Goal: Transaction & Acquisition: Obtain resource

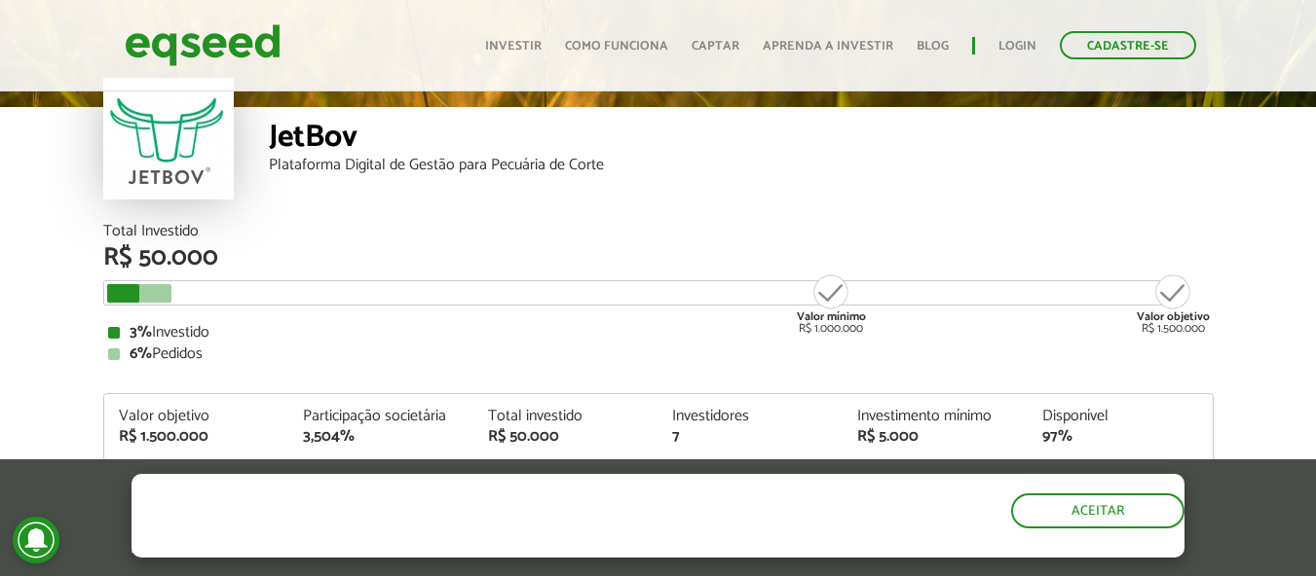
scroll to position [2302, 0]
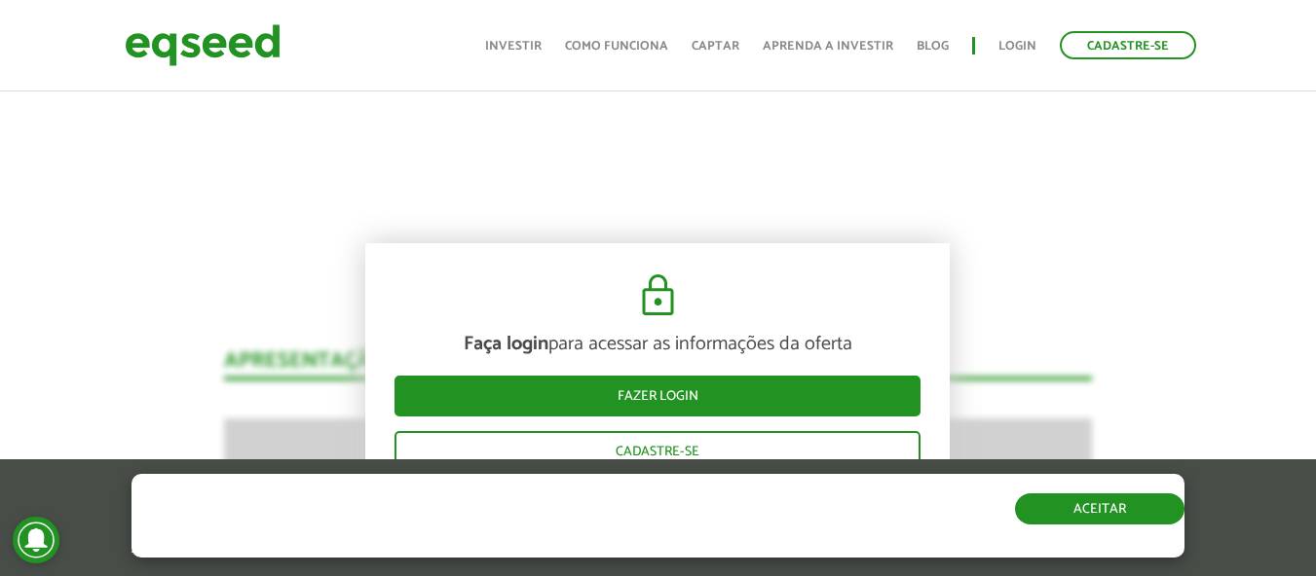
click at [1139, 504] on button "Aceitar" at bounding box center [1099, 509] width 169 height 31
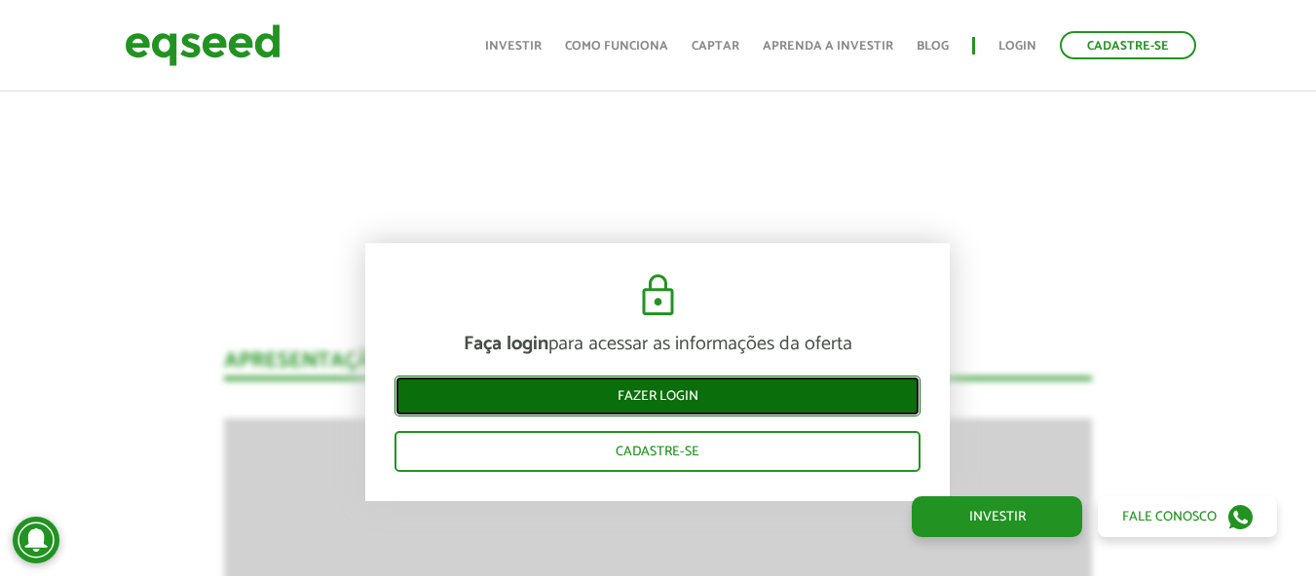
click at [612, 402] on link "Fazer login" at bounding box center [657, 396] width 526 height 41
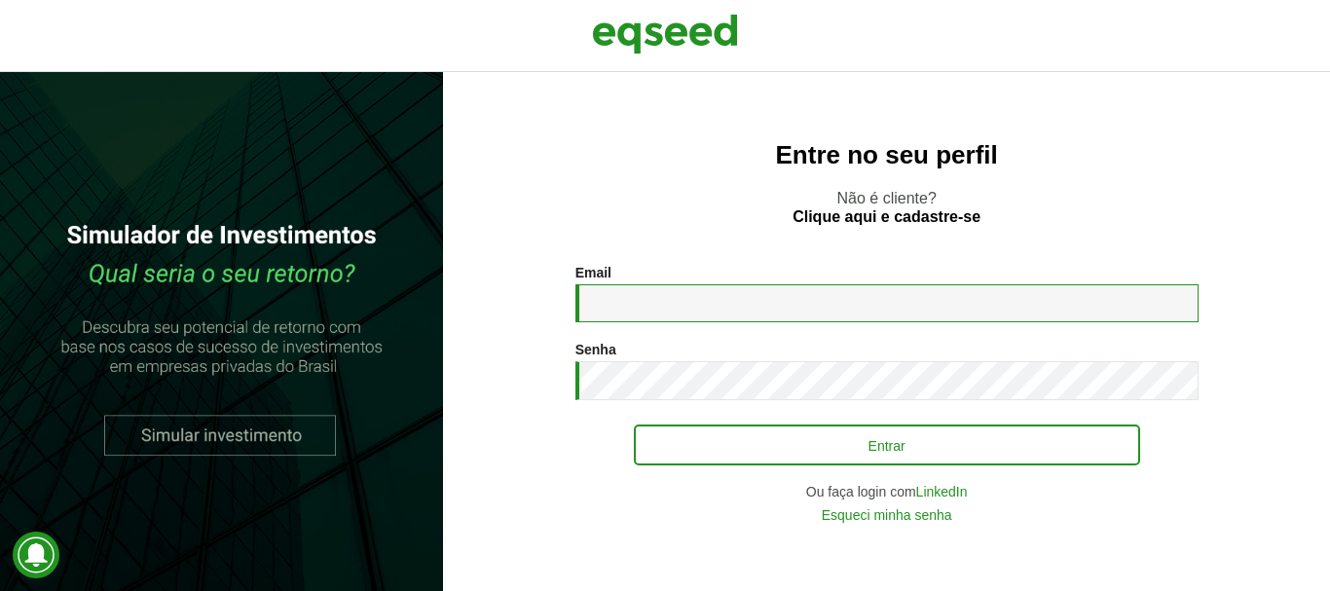
type input "**********"
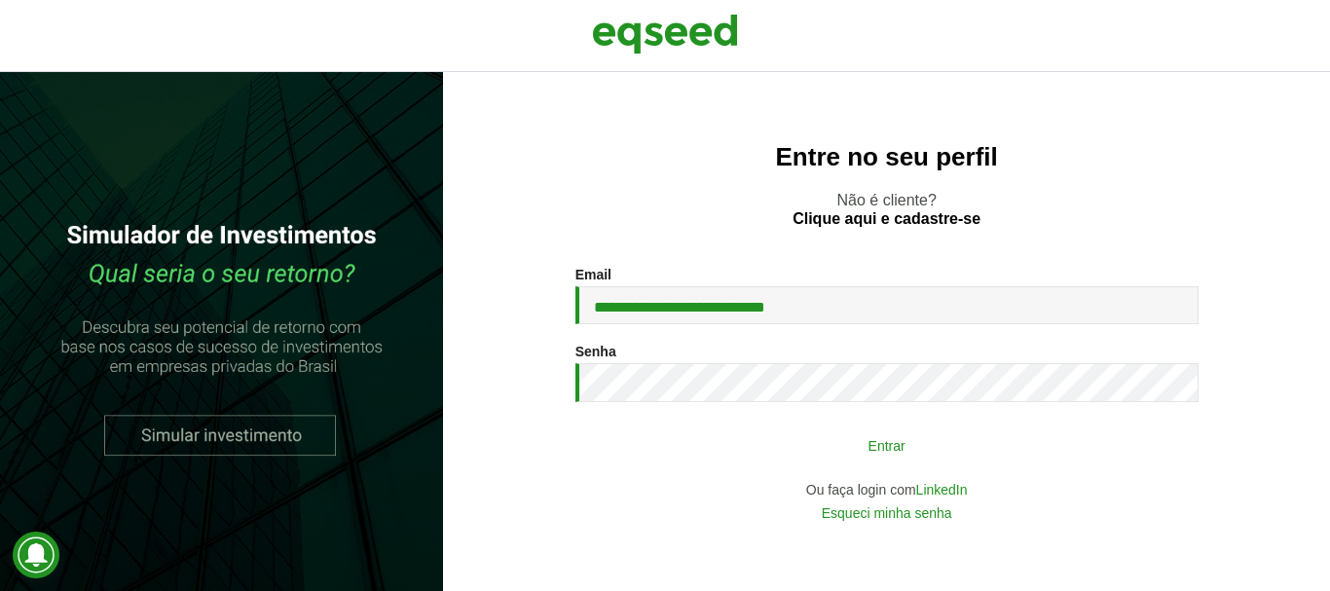
click at [854, 440] on button "Entrar" at bounding box center [887, 445] width 506 height 37
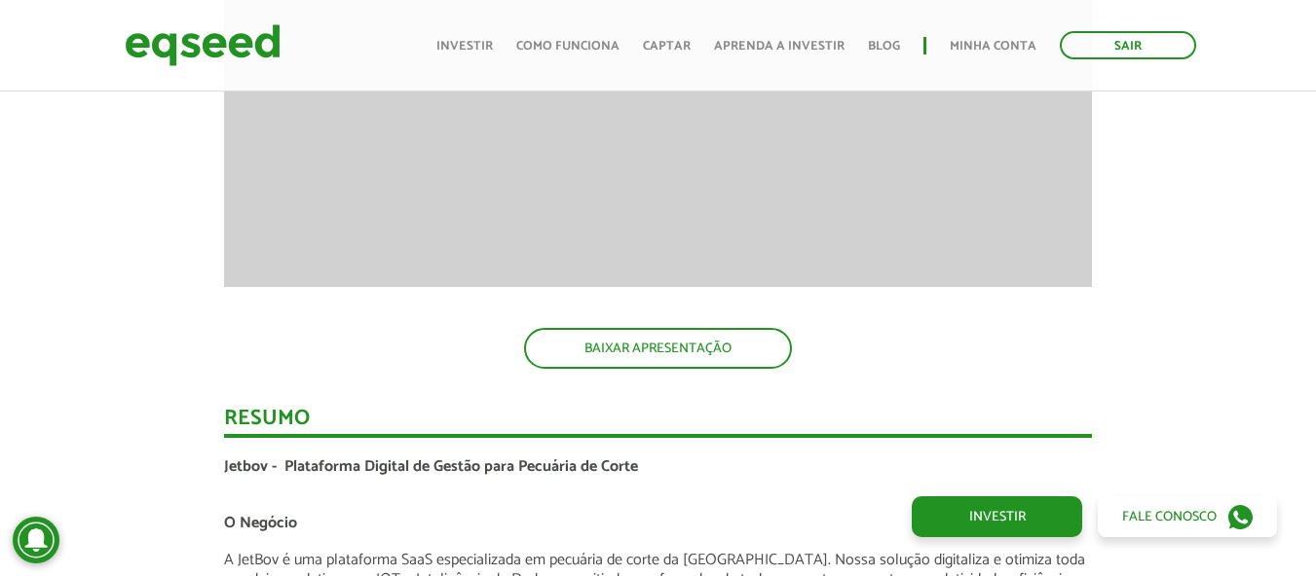
scroll to position [2784, 0]
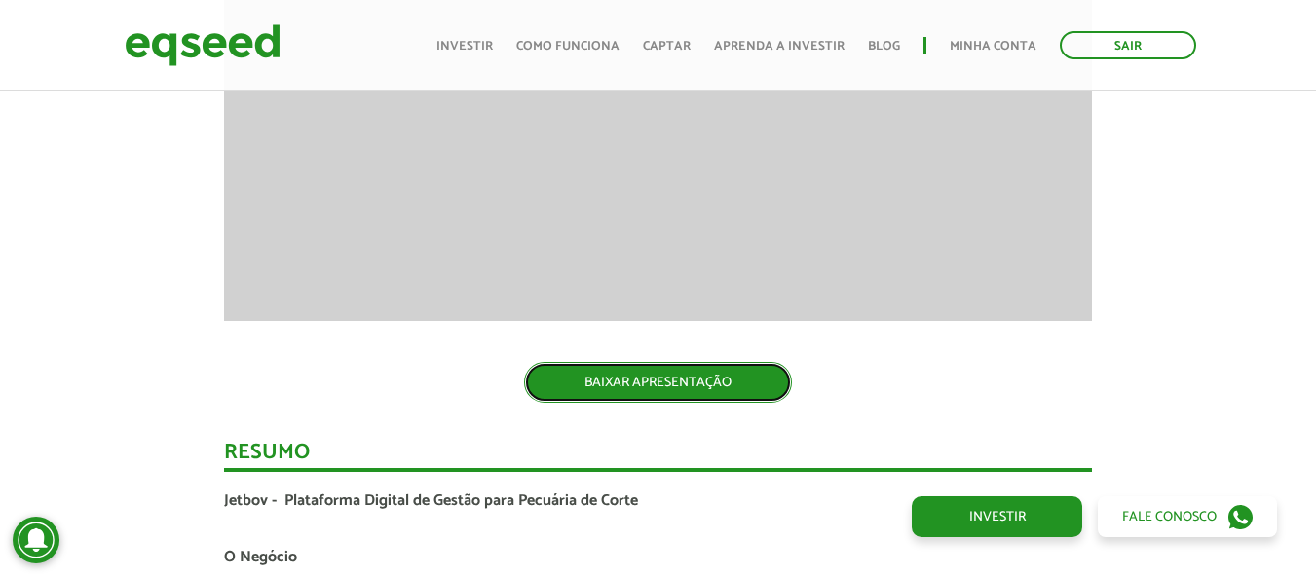
click at [642, 387] on link "BAIXAR APRESENTAÇÃO" at bounding box center [658, 382] width 268 height 41
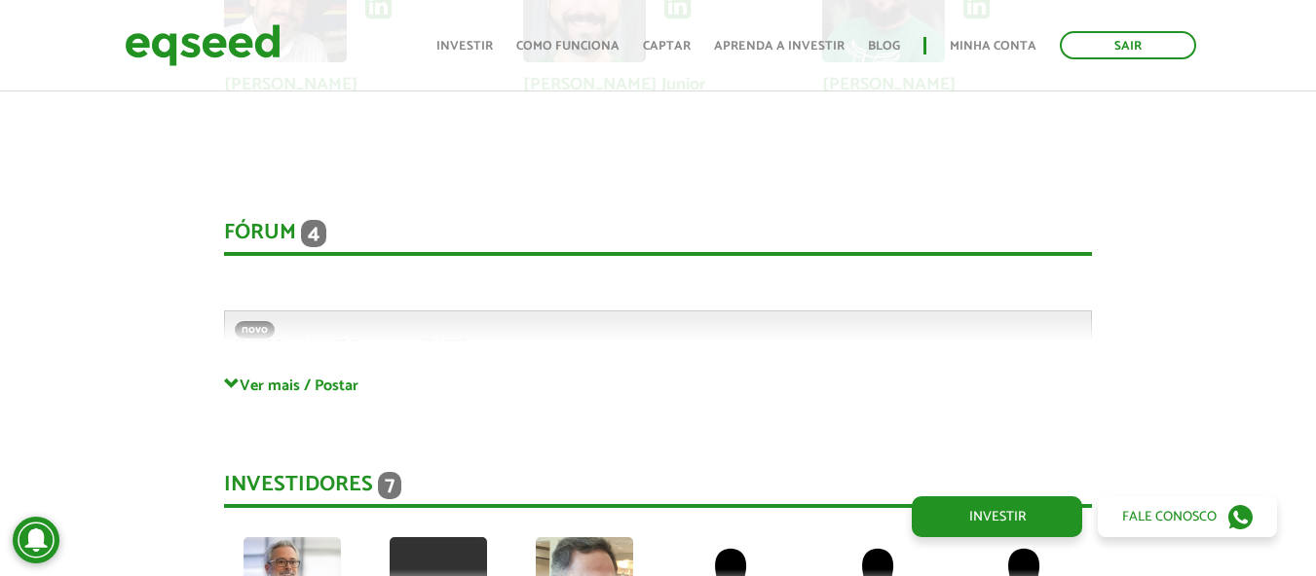
scroll to position [5024, 0]
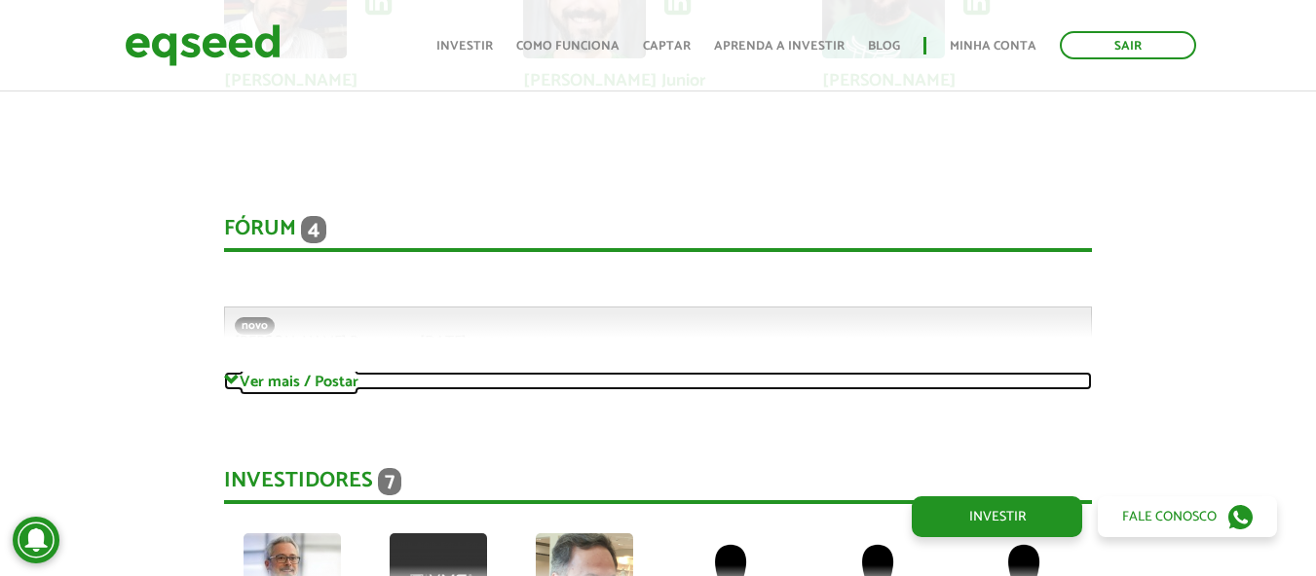
click at [253, 372] on link "Ver mais / Postar" at bounding box center [658, 381] width 868 height 19
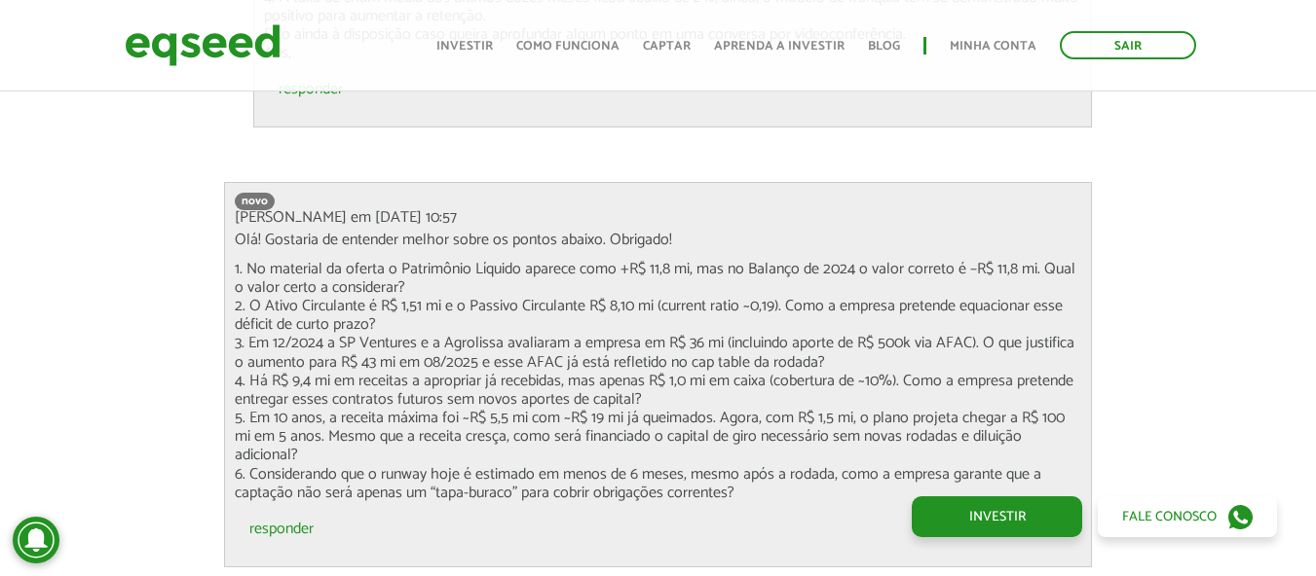
scroll to position [6387, 0]
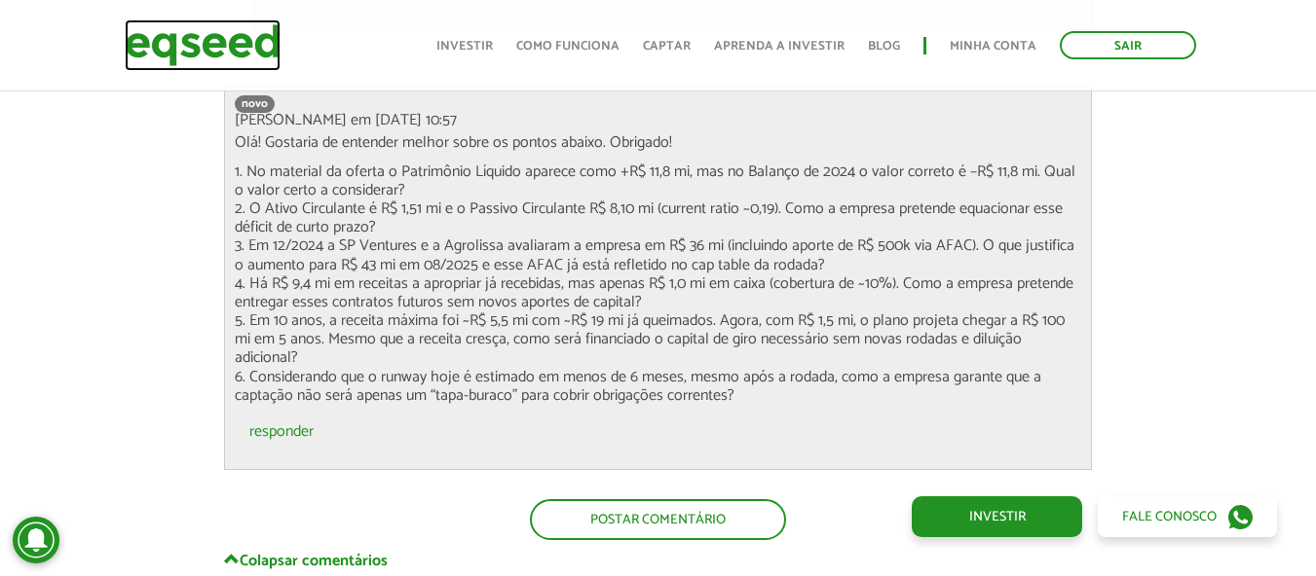
click at [222, 46] on img at bounding box center [203, 45] width 156 height 52
